Goal: Find specific page/section: Find specific page/section

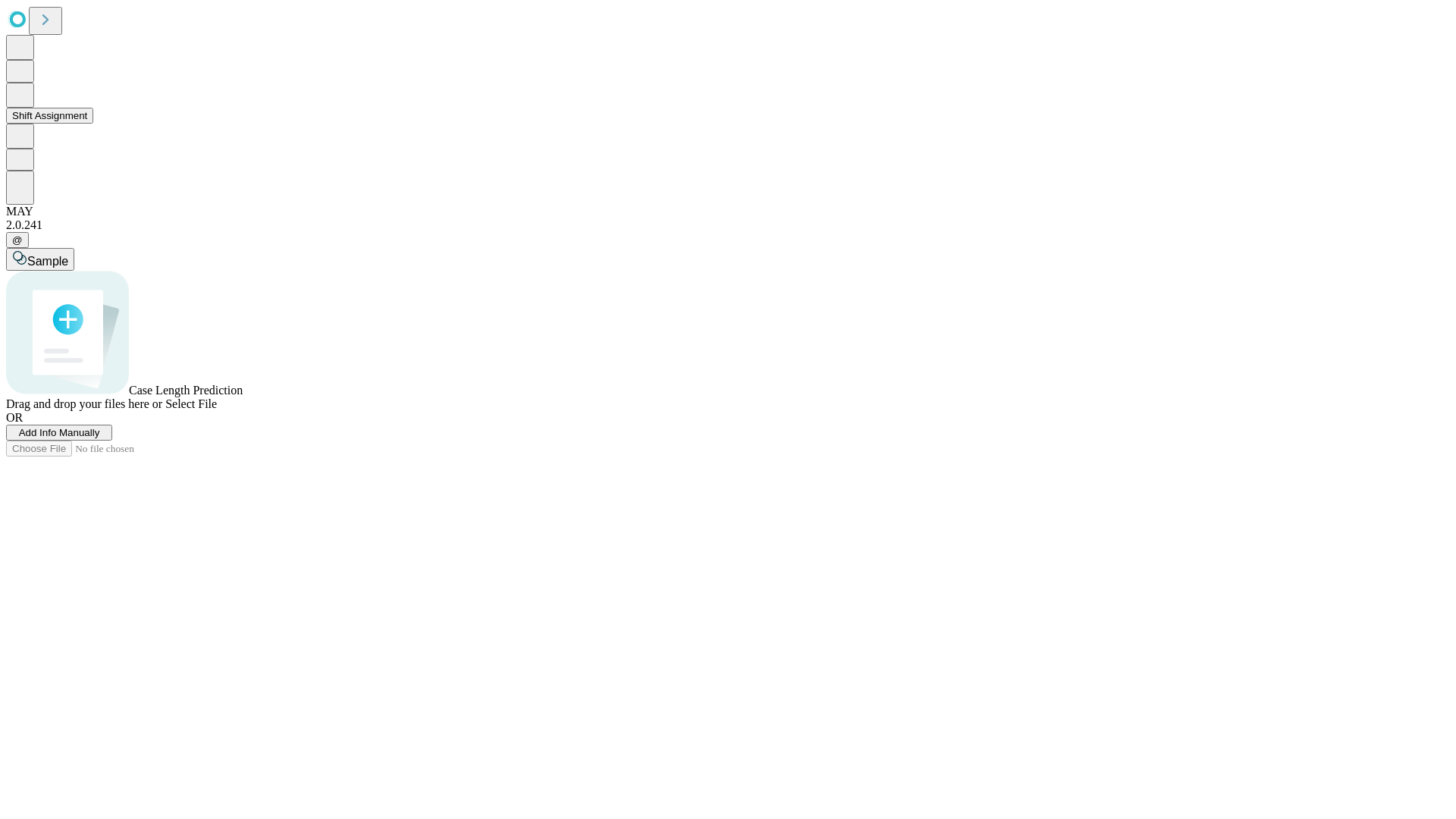
click at [94, 124] on button "Shift Assignment" at bounding box center [50, 116] width 87 height 16
